Goal: Transaction & Acquisition: Subscribe to service/newsletter

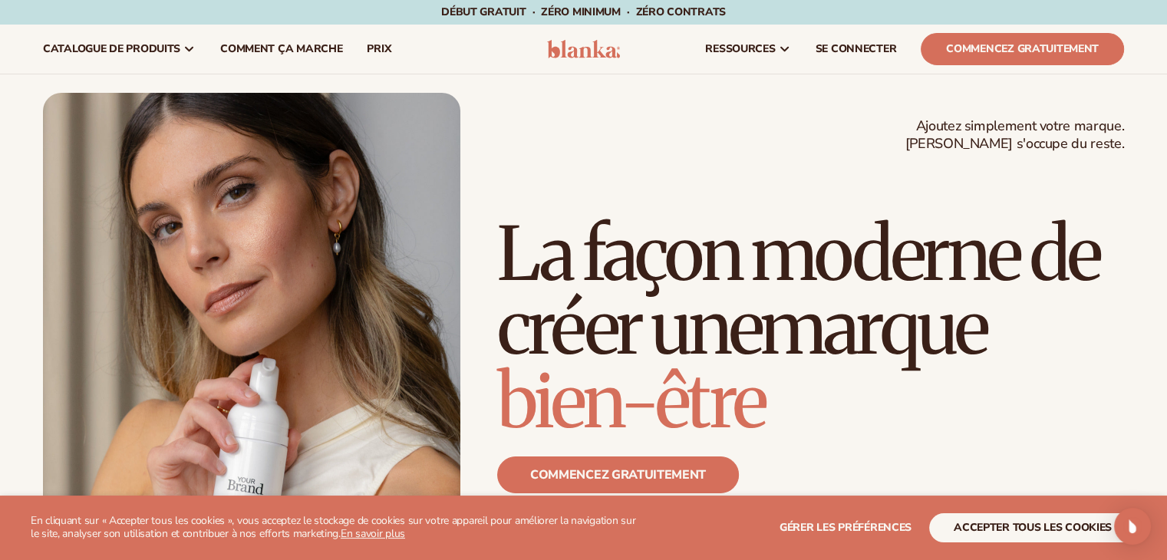
scroll to position [31, 0]
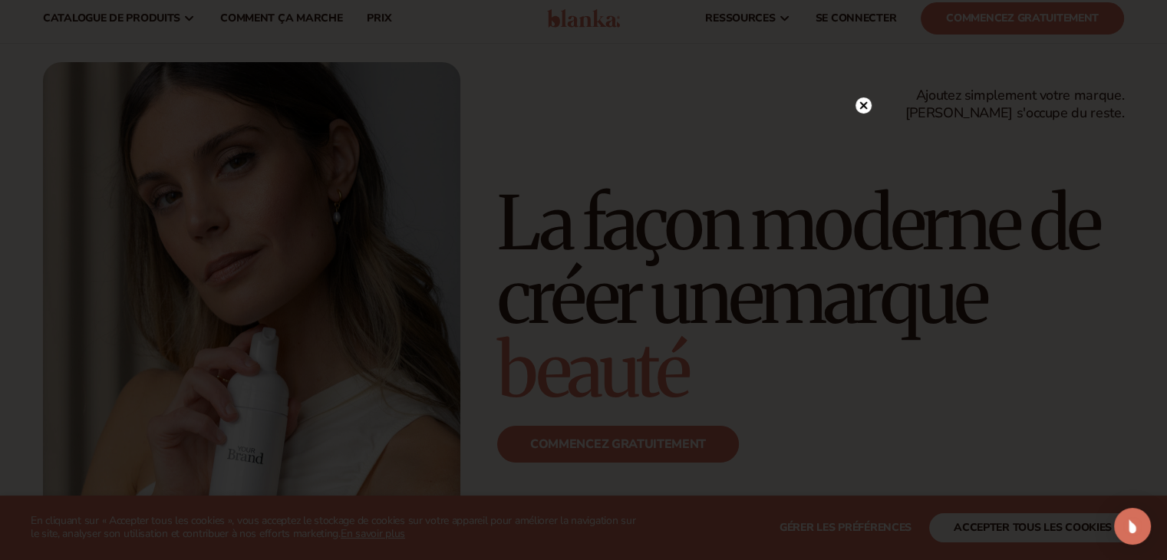
click at [863, 105] on icon at bounding box center [863, 105] width 8 height 8
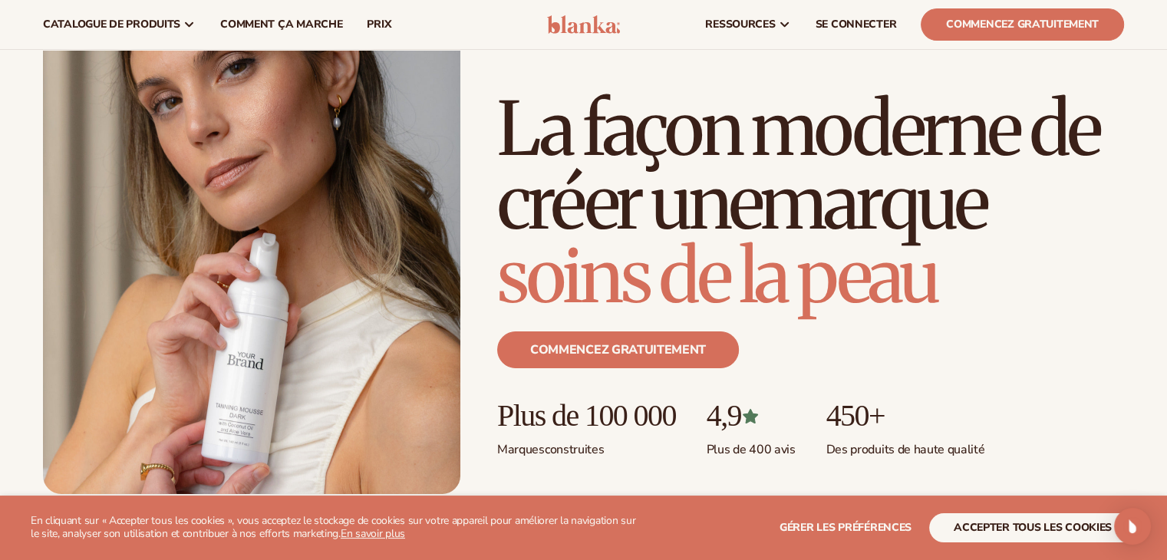
scroll to position [0, 0]
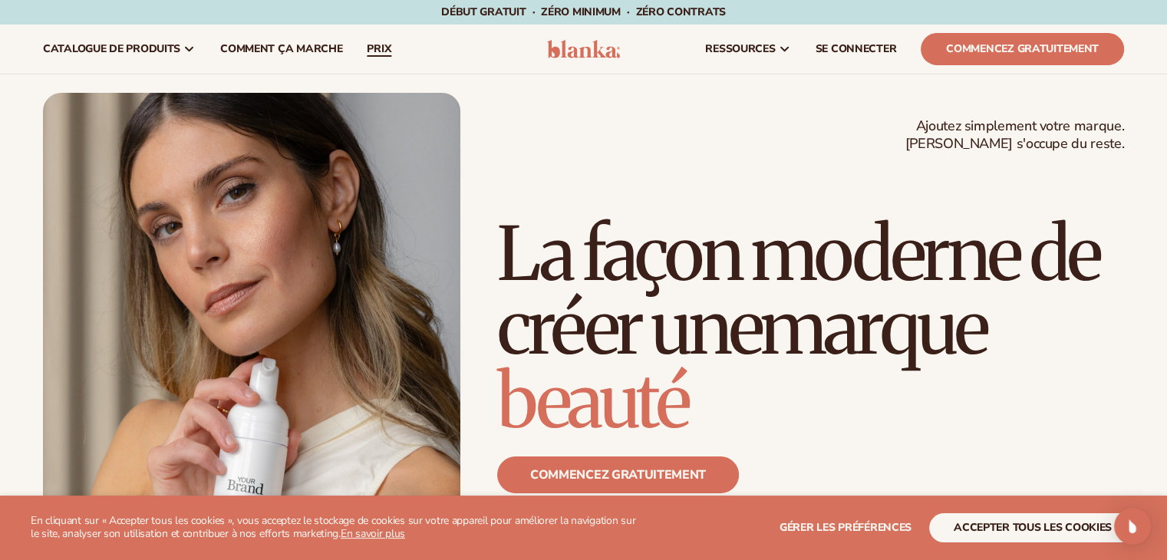
click at [385, 39] on link "prix" at bounding box center [379, 49] width 49 height 49
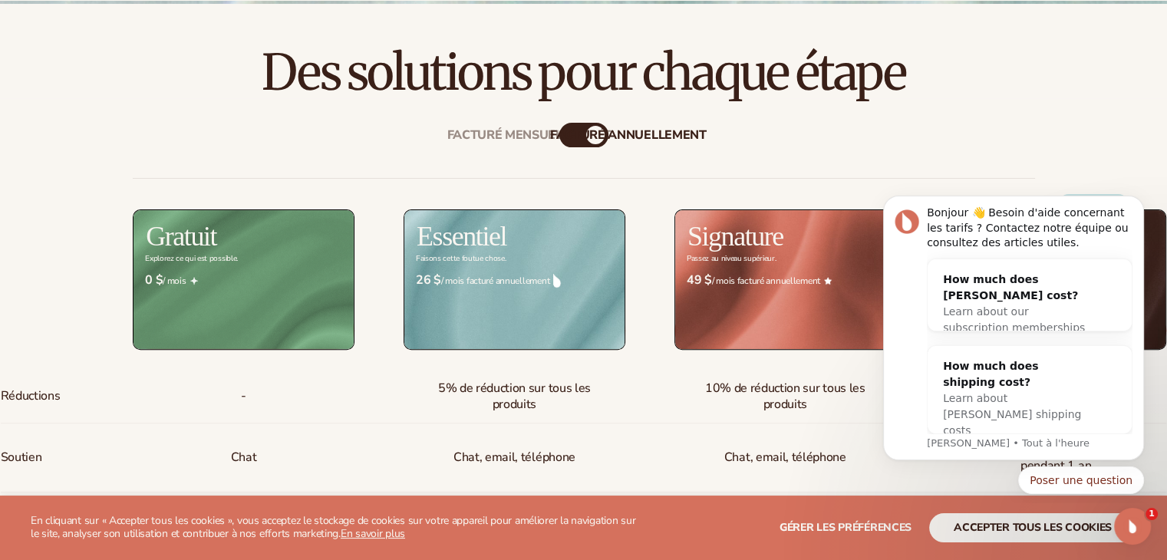
click at [1136, 203] on icon "Notification de rejet" at bounding box center [1140, 200] width 8 height 8
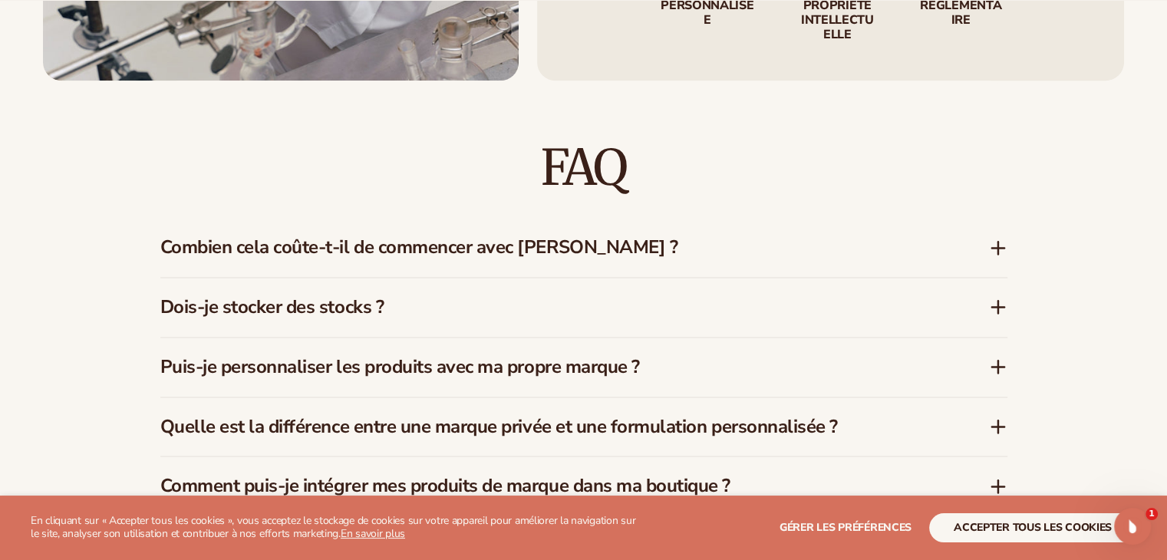
scroll to position [2149, 0]
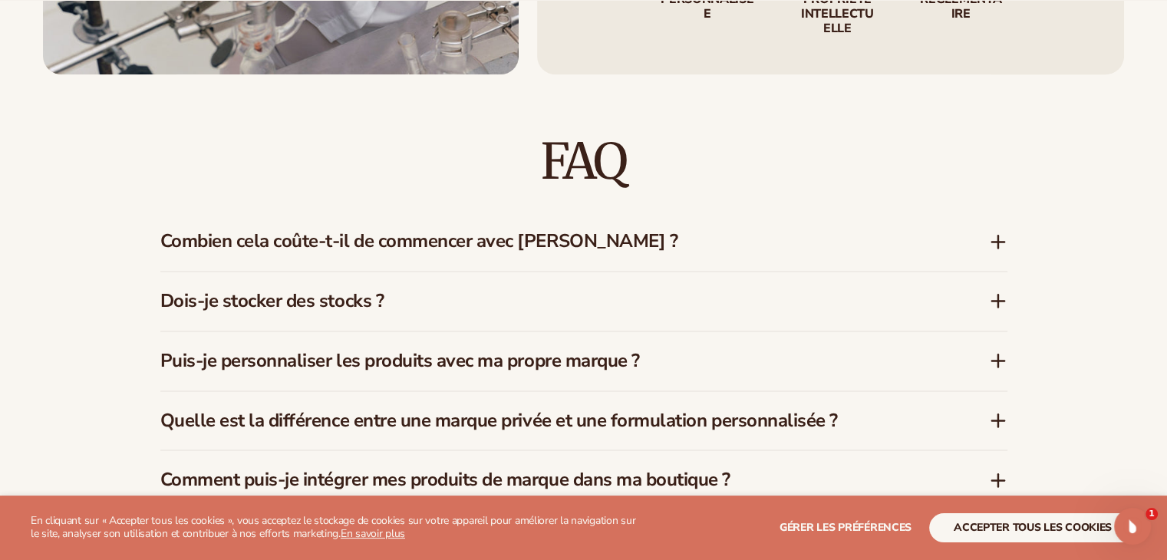
click at [998, 242] on icon at bounding box center [998, 242] width 12 height 0
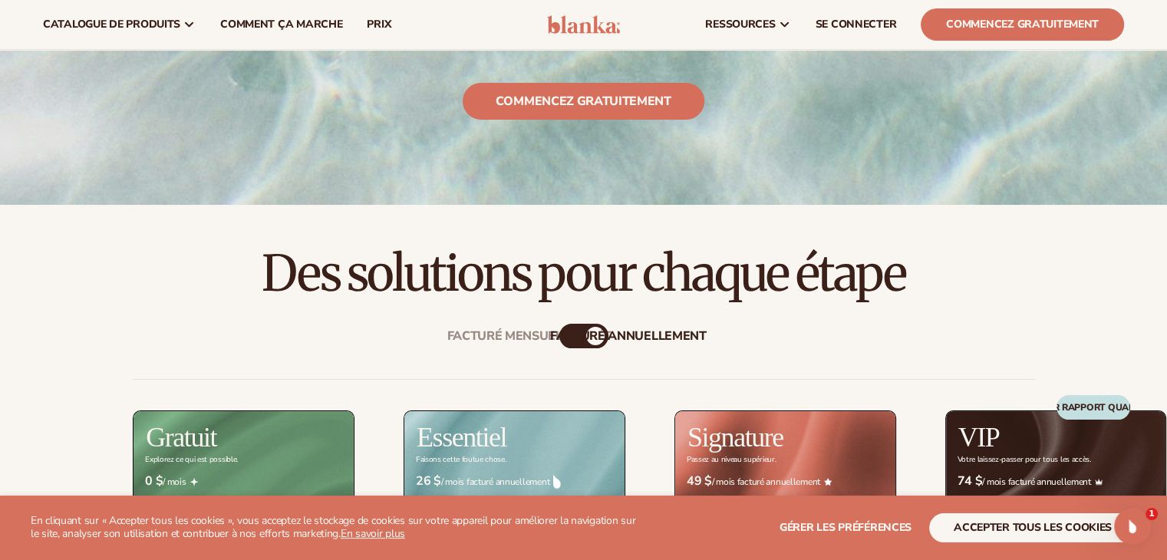
scroll to position [276, 0]
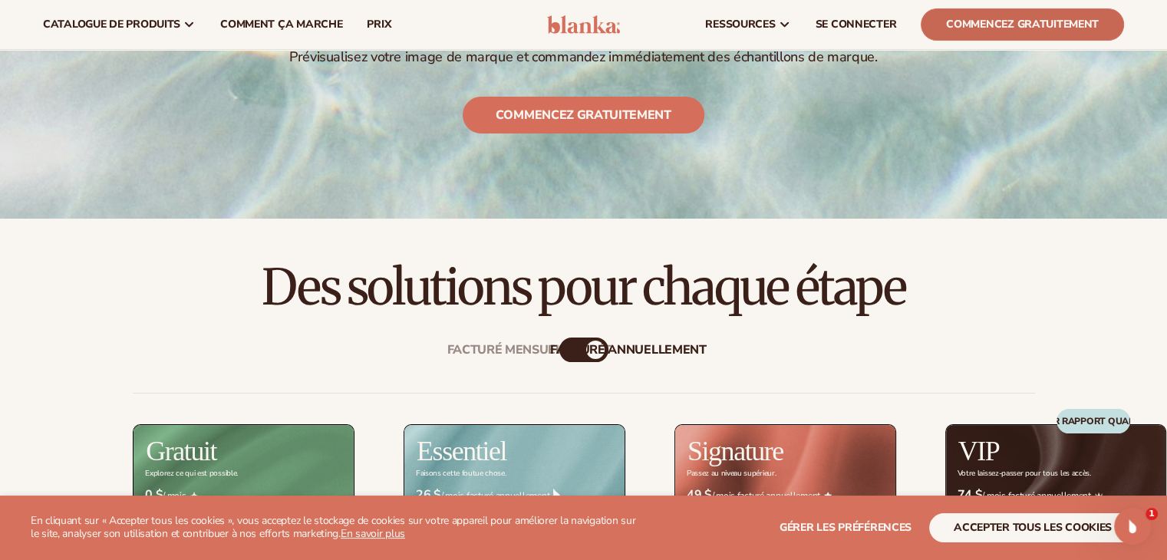
click at [1016, 23] on font "Commencez gratuitement" at bounding box center [1022, 24] width 153 height 15
